Goal: Task Accomplishment & Management: Manage account settings

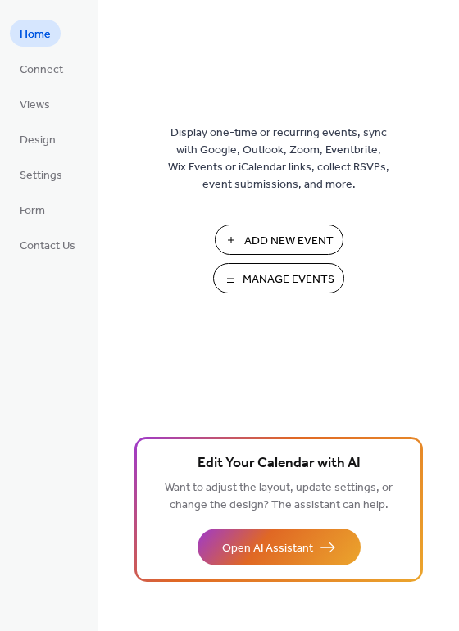
click at [280, 265] on button "Manage Events" at bounding box center [278, 278] width 131 height 30
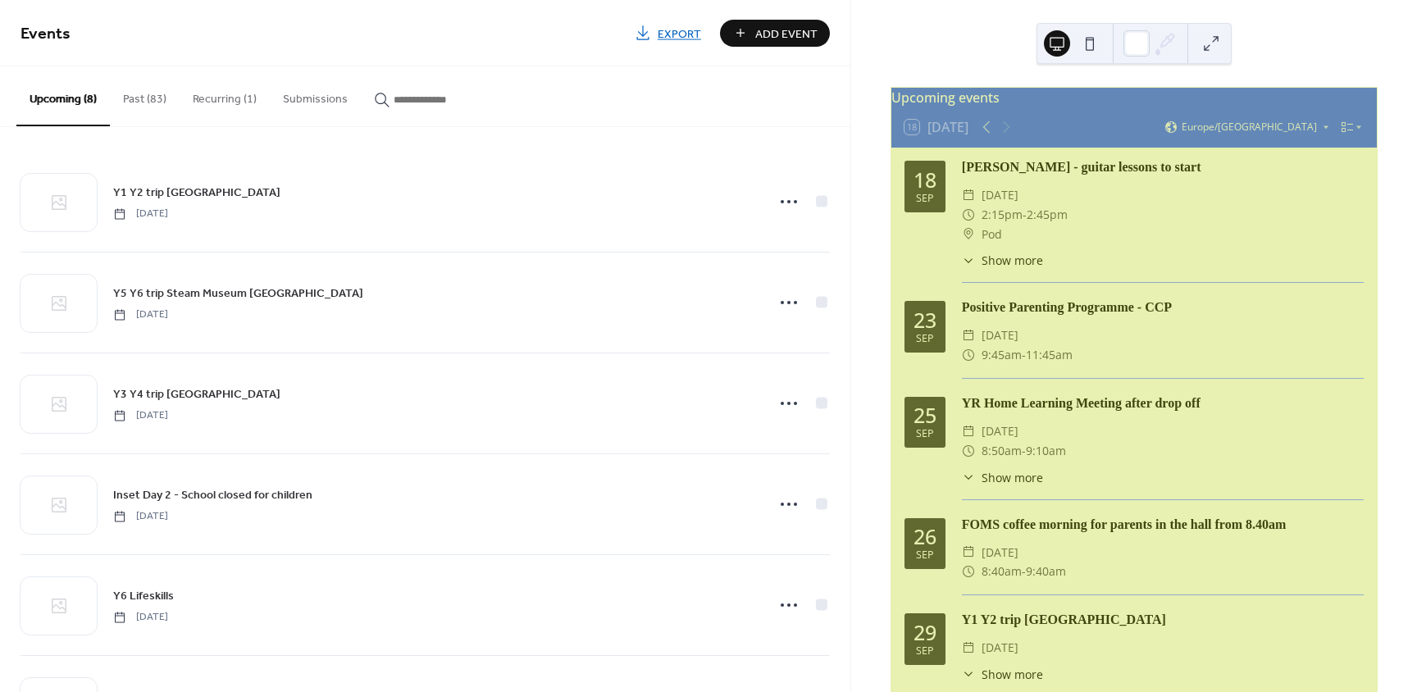
click at [1216, 236] on div "​ Pod" at bounding box center [1163, 235] width 402 height 20
click at [1113, 221] on div "​ 2:15pm - 2:45pm" at bounding box center [1163, 215] width 402 height 20
click at [1018, 195] on span "Thursday, September 18, 2025" at bounding box center [999, 195] width 37 height 20
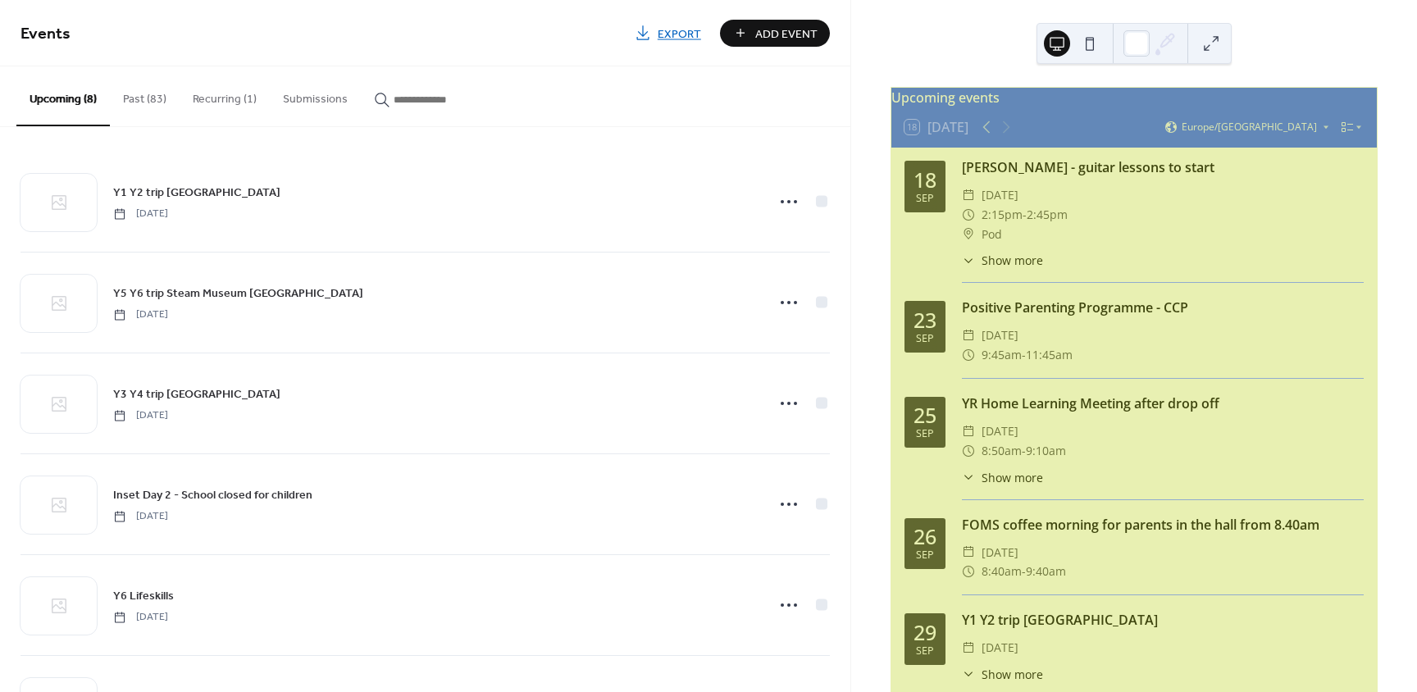
click at [1018, 195] on span "Thursday, September 18, 2025" at bounding box center [999, 195] width 37 height 20
click at [1123, 225] on div "​ 2:15pm - 2:45pm" at bounding box center [1163, 215] width 402 height 20
drag, startPoint x: 1053, startPoint y: 270, endPoint x: 975, endPoint y: 180, distance: 118.5
click at [975, 180] on div "Pete Glover - guitar lessons to start ​ Thursday, September 18, 2025 ​ 2:15pm -…" at bounding box center [1163, 219] width 402 height 125
click at [1146, 268] on div "​ Show more Beatrice Bruno Noah" at bounding box center [1163, 260] width 402 height 17
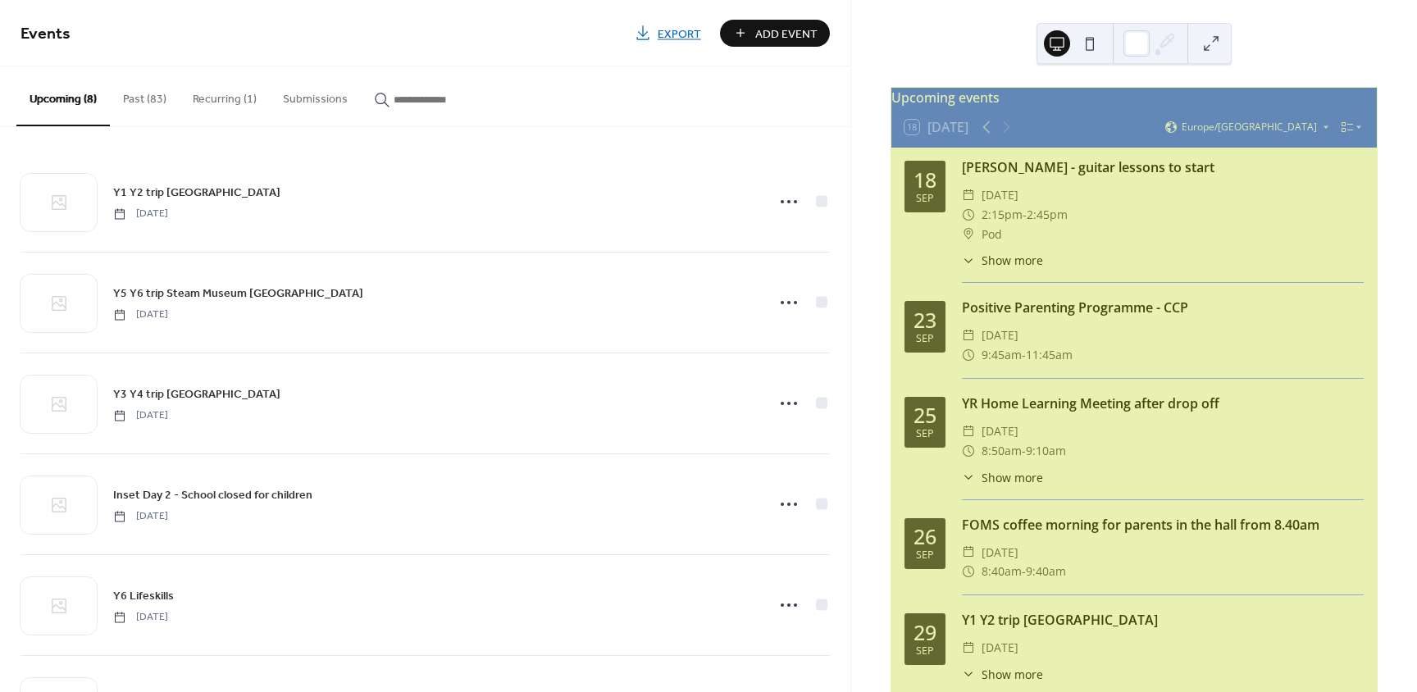
click at [1155, 329] on div "Positive Parenting Programme - CCP ​ Tuesday, September 23, 2025 ​ 9:45am - 11:…" at bounding box center [1163, 338] width 402 height 81
click at [1023, 269] on span "Show more" at bounding box center [1011, 260] width 61 height 17
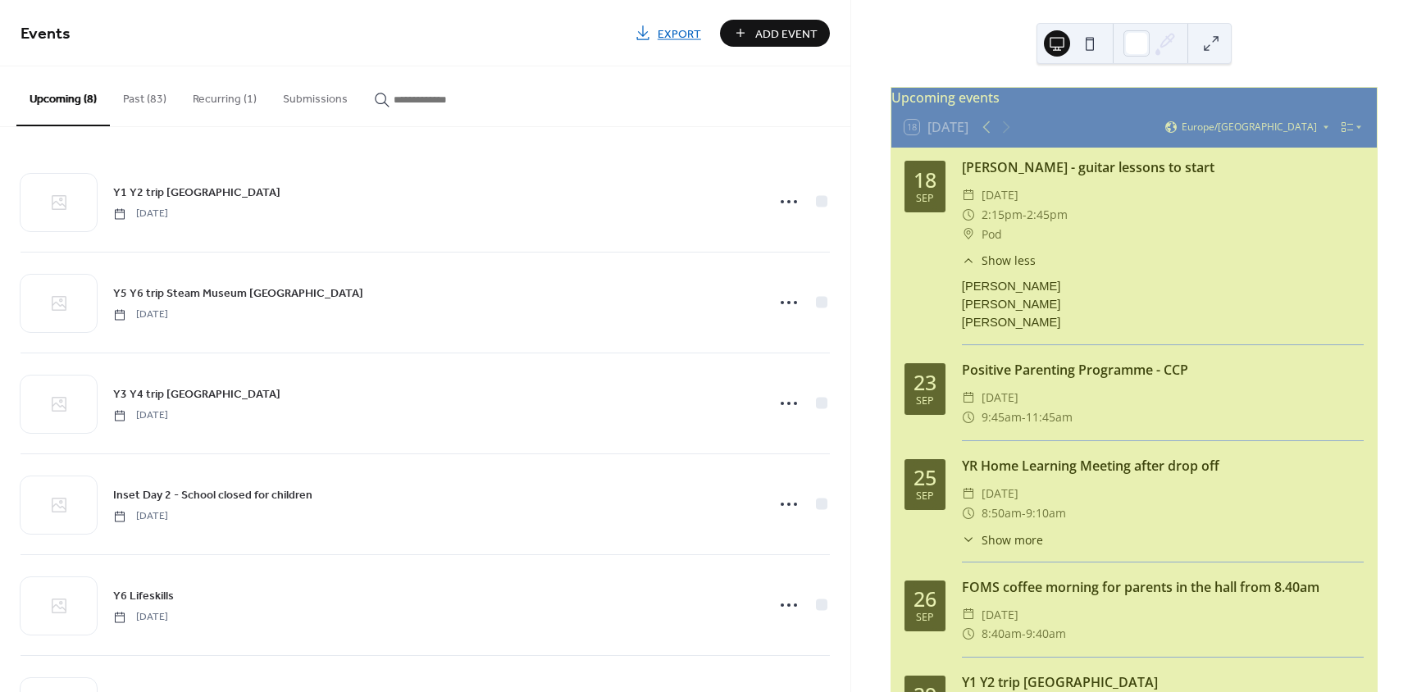
click at [1023, 269] on span "Show less" at bounding box center [1008, 260] width 54 height 17
